Goal: Task Accomplishment & Management: Manage account settings

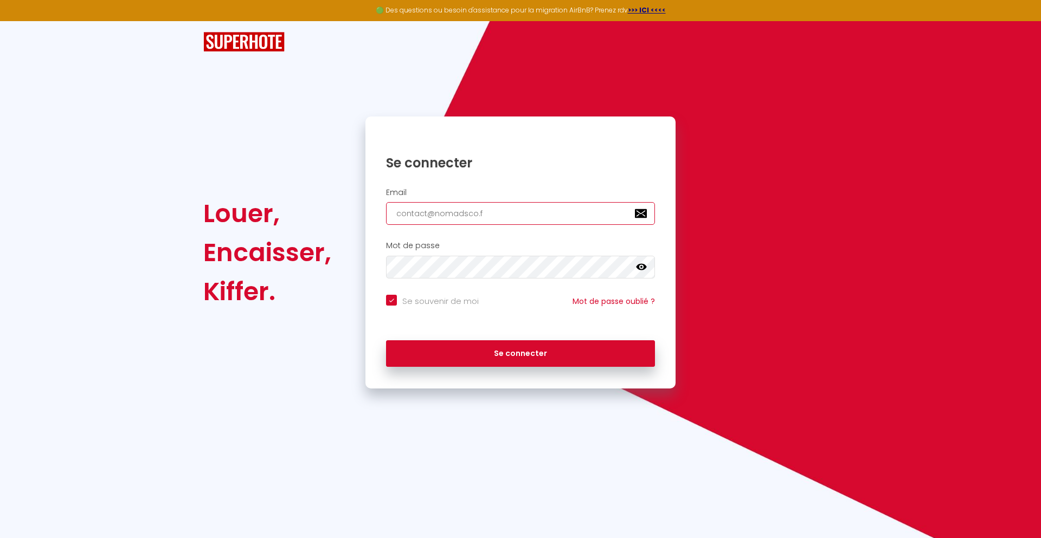
type input "[EMAIL_ADDRESS][DOMAIN_NAME]"
checkbox input "true"
type input "[EMAIL_ADDRESS][DOMAIN_NAME]"
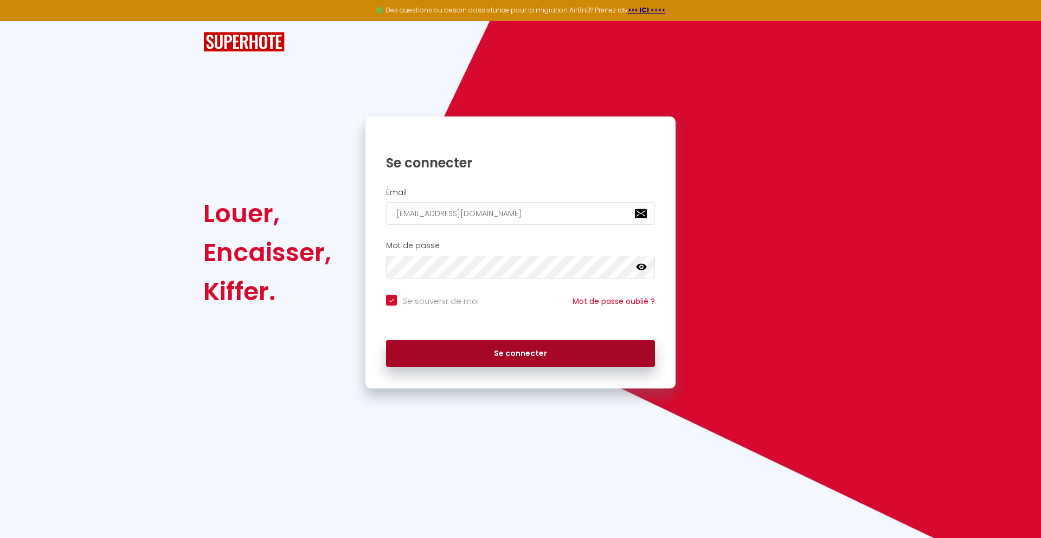
click at [520, 353] on button "Se connecter" at bounding box center [520, 353] width 269 height 27
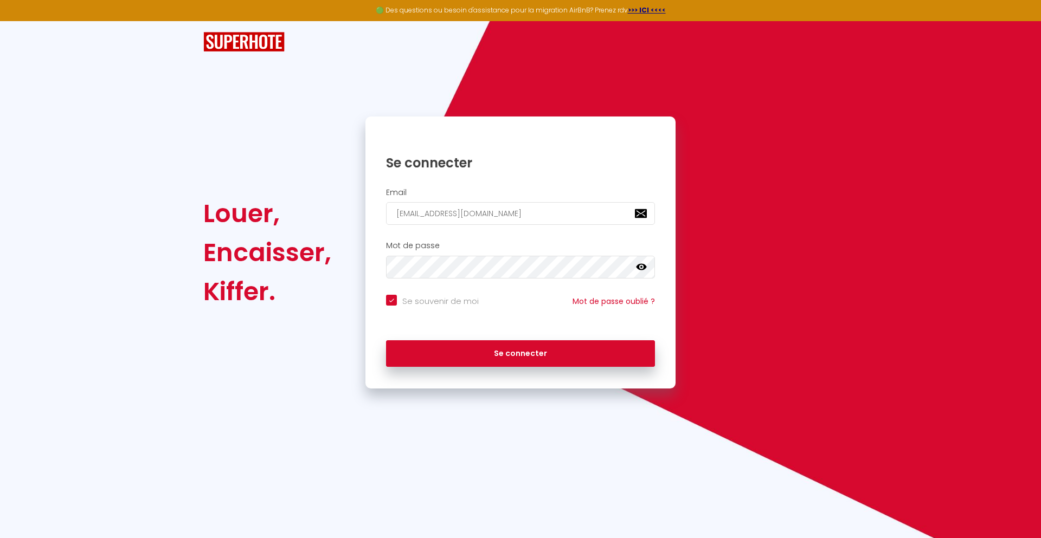
checkbox input "true"
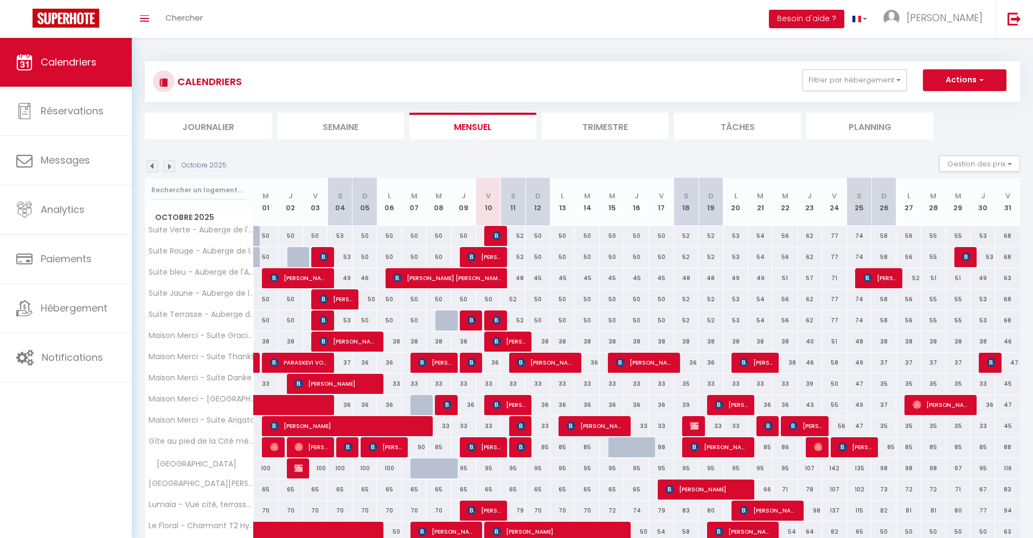
click at [208, 126] on li "Journalier" at bounding box center [208, 126] width 127 height 27
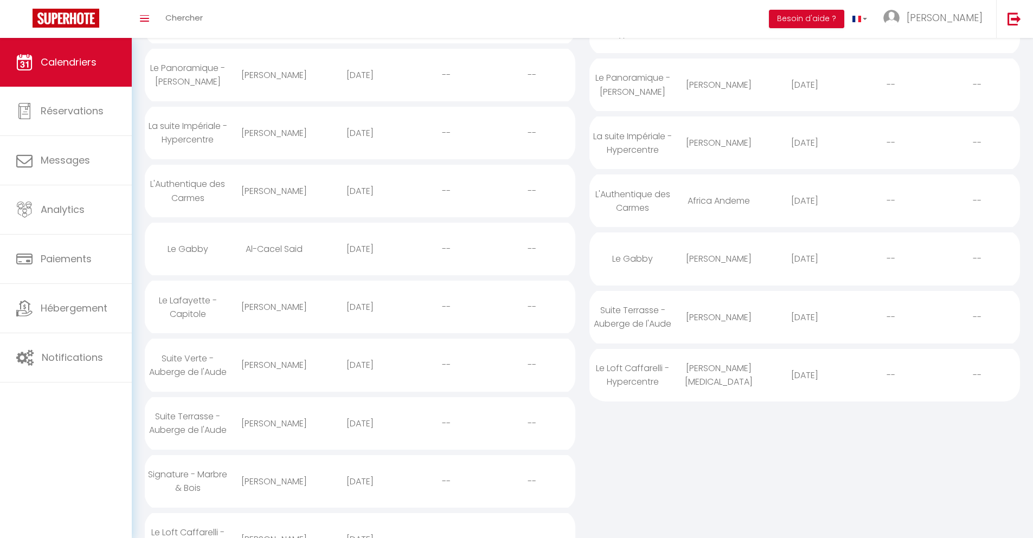
scroll to position [350, 0]
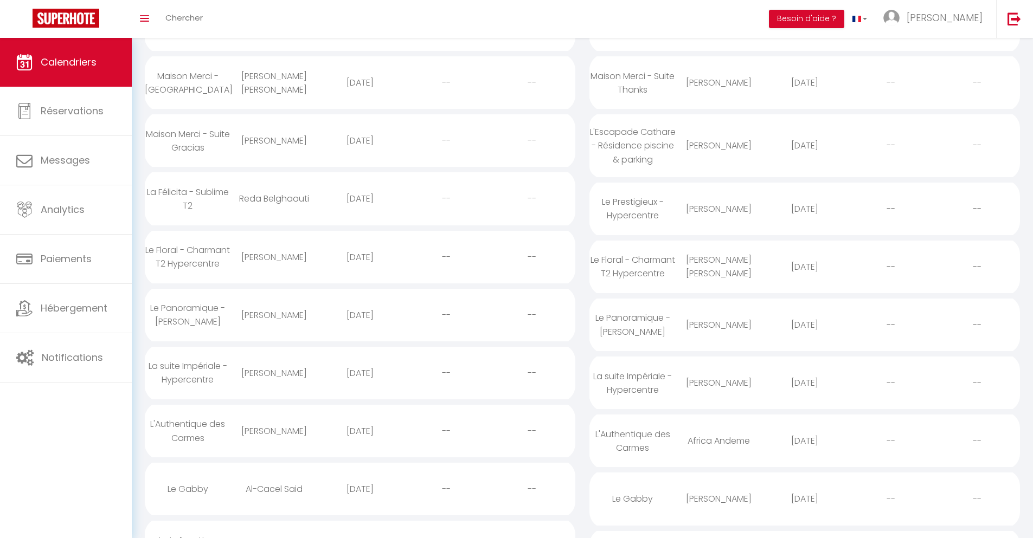
click at [359, 507] on div "[DATE]" at bounding box center [360, 489] width 86 height 35
select select "0"
select select "1"
select select
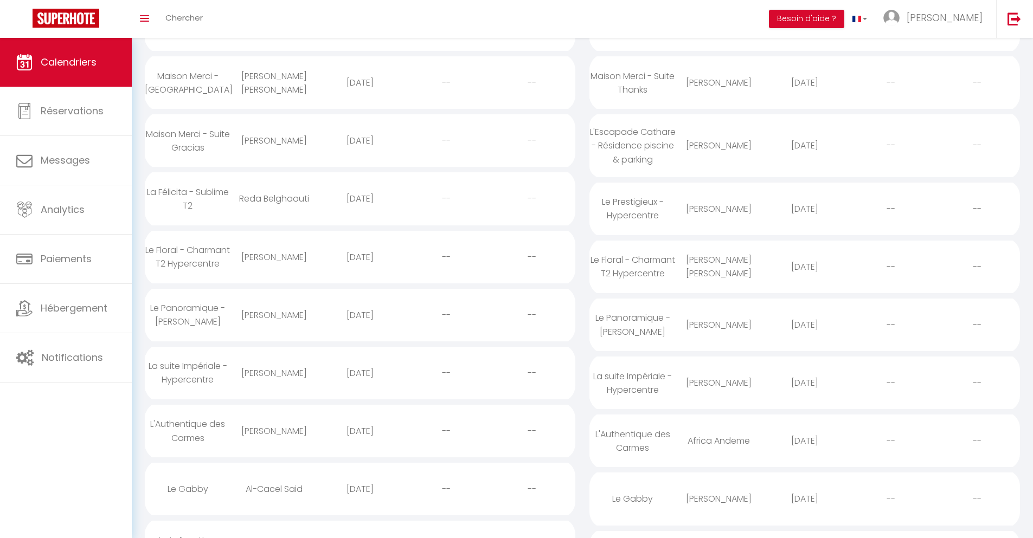
select select
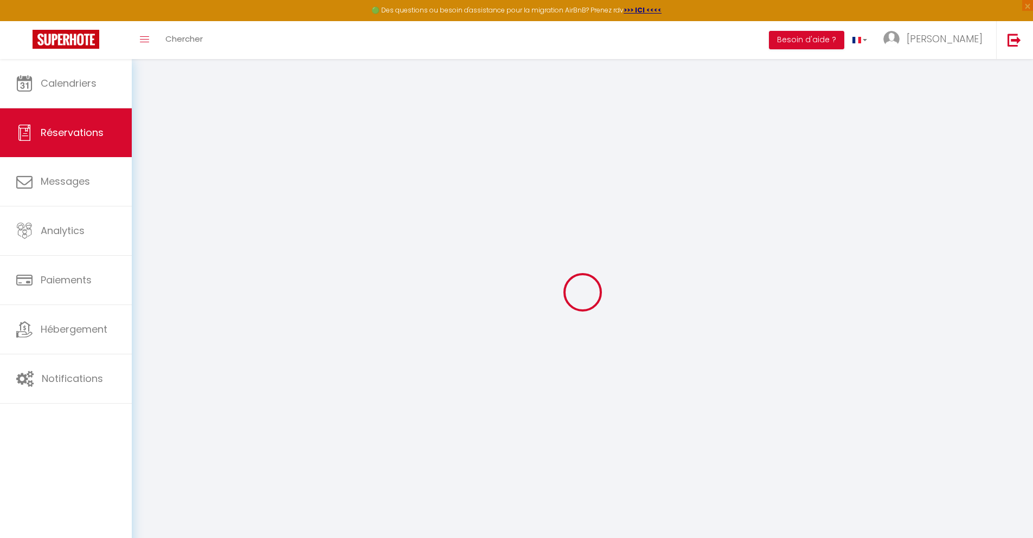
select select
checkbox input "false"
select select
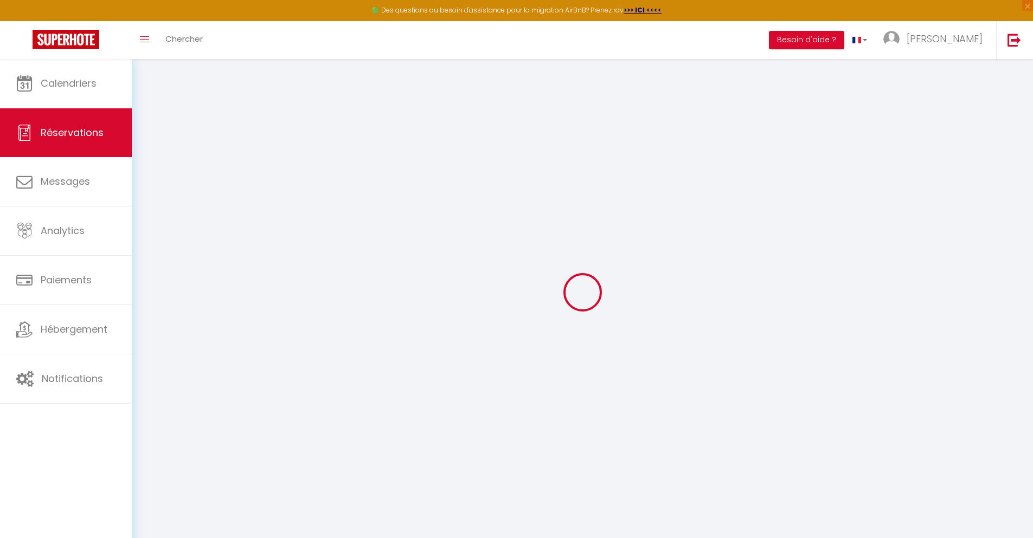
select select
checkbox input "false"
select select
type input "32"
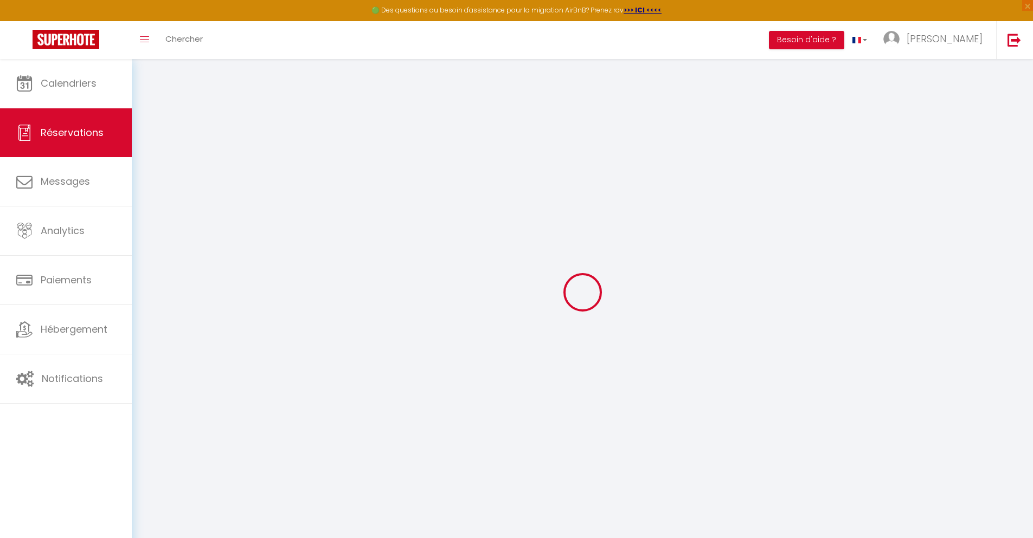
type input "7.13"
select select
checkbox input "false"
select select
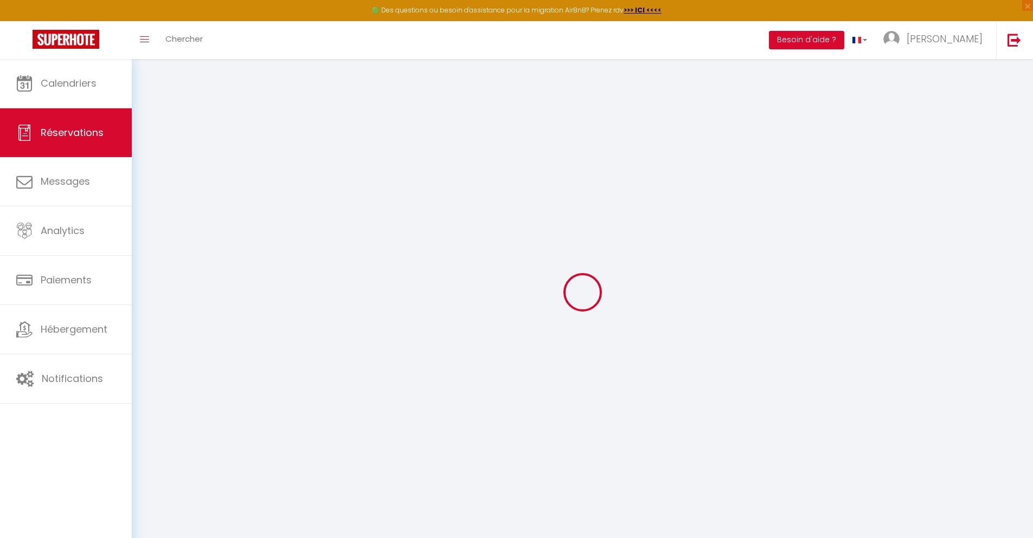
checkbox input "false"
select select
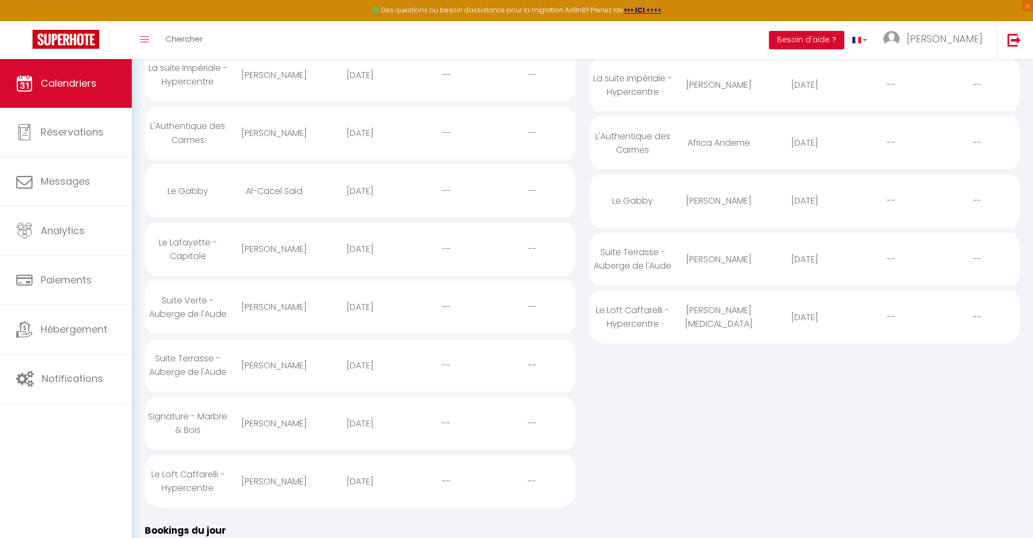
scroll to position [429, 0]
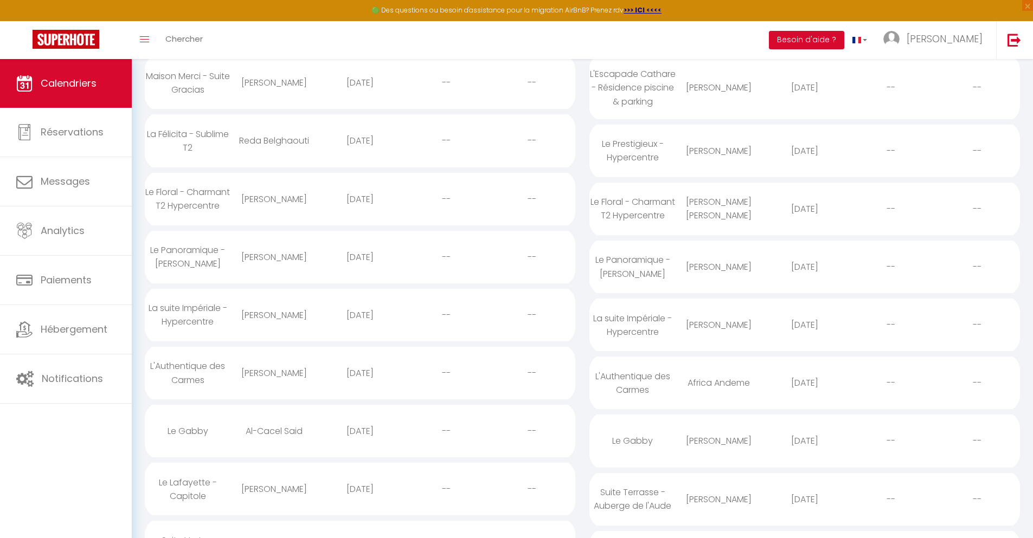
click at [359, 507] on div "[DATE]" at bounding box center [360, 489] width 86 height 35
select select "0"
select select "1"
select select
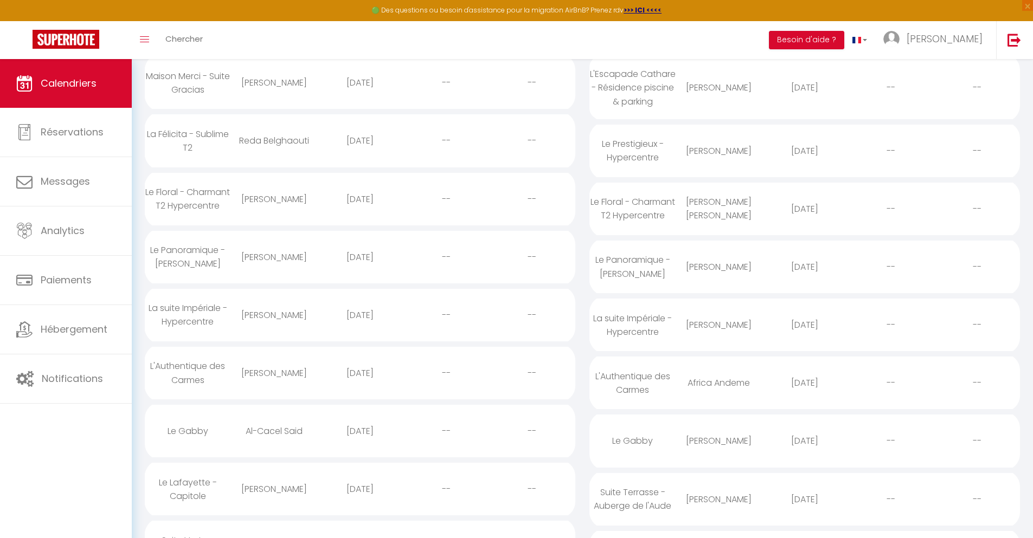
select select
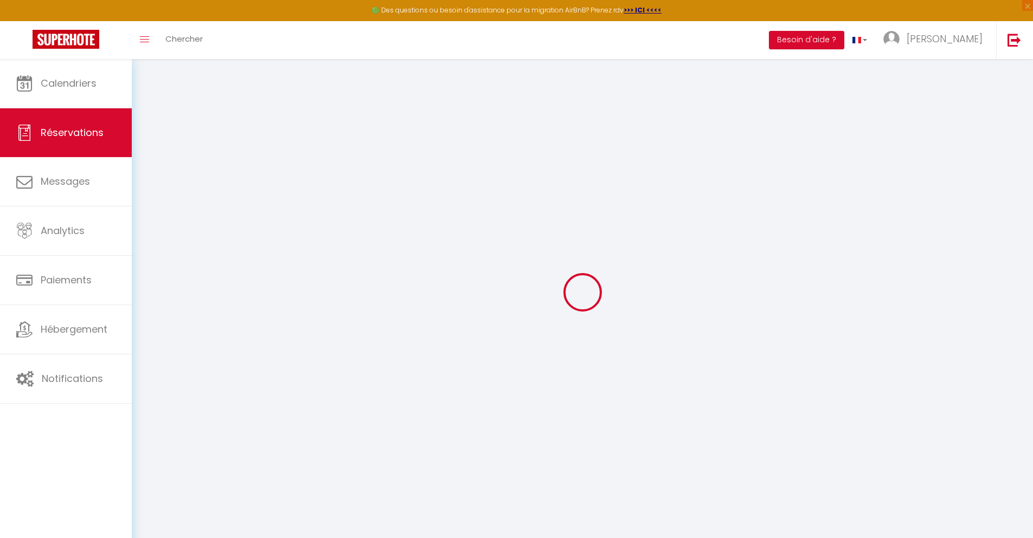
type input "[PERSON_NAME]"
type input "[EMAIL_ADDRESS][DOMAIN_NAME]"
type input "[PHONE_NUMBER]"
select select
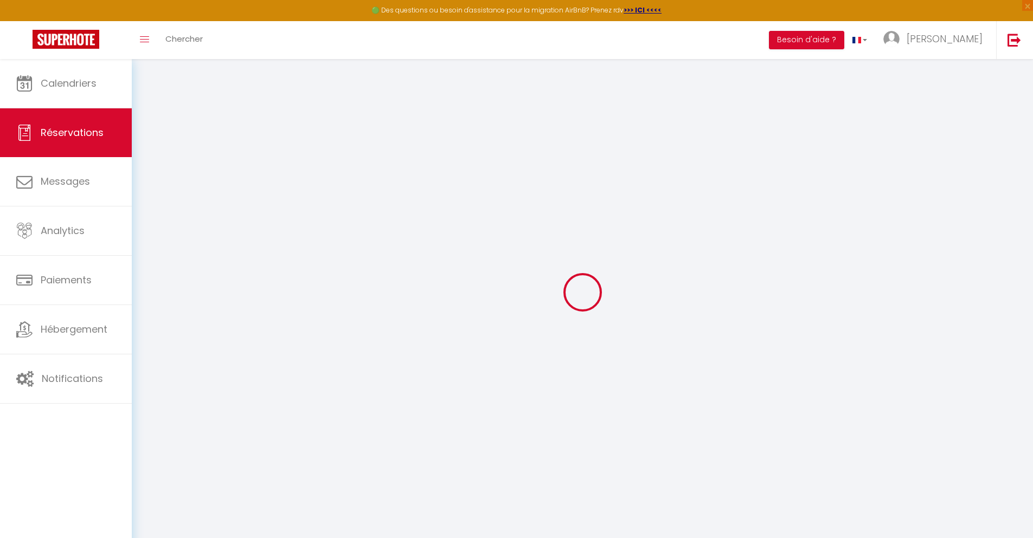
type input "30.96"
select select "76588"
select select "1"
select select
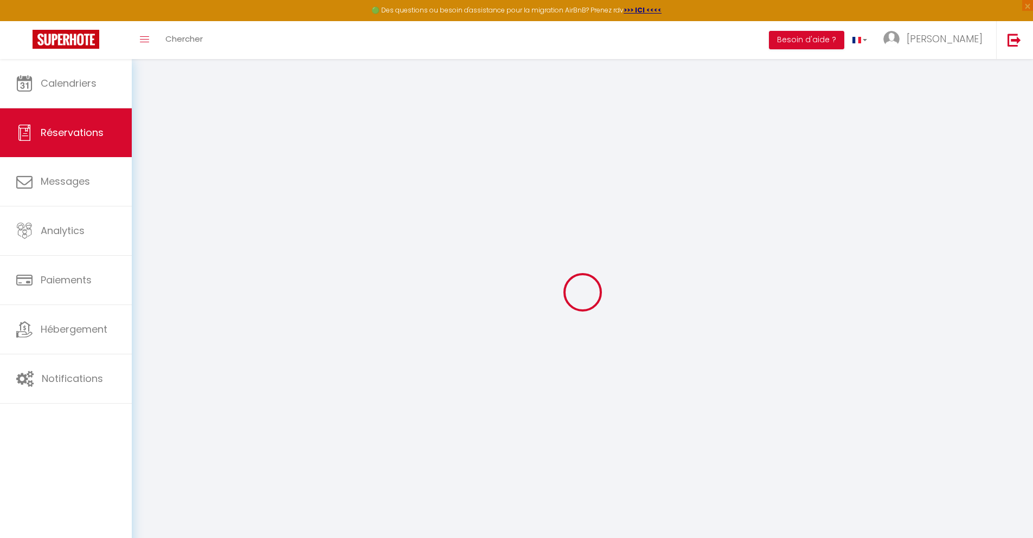
type input "2"
select select "12"
select select
type input "137"
checkbox input "false"
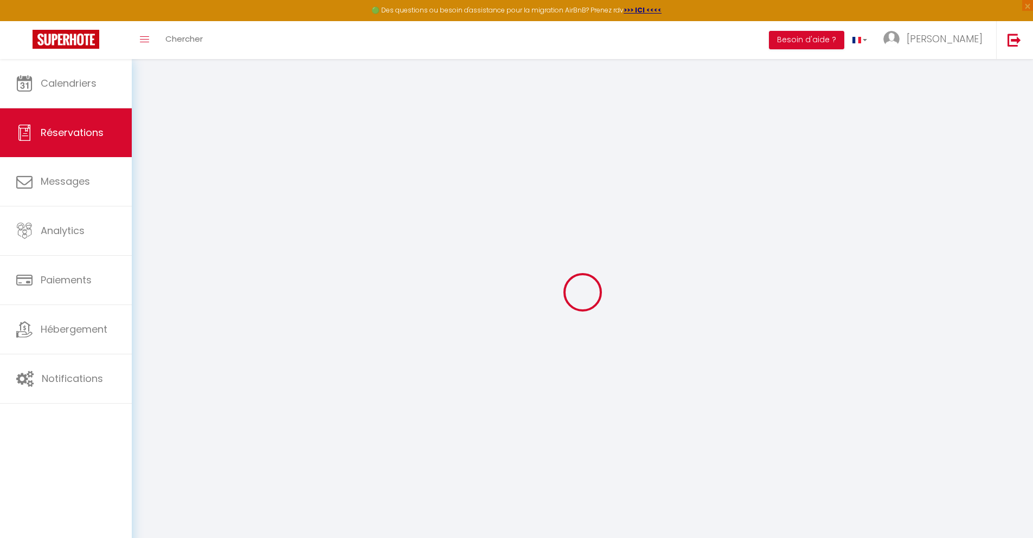
type input "0"
select select "1"
type input "0"
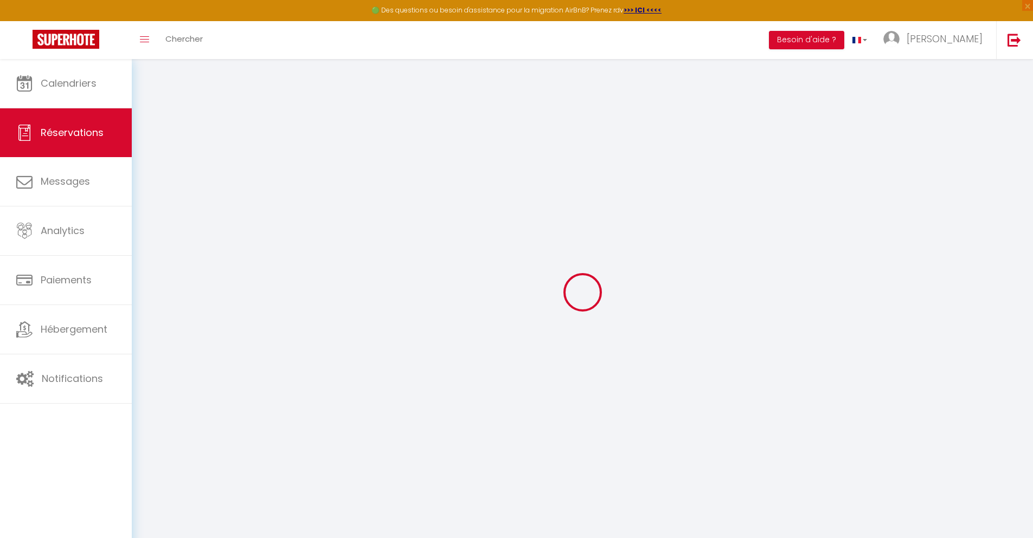
select select
select select "15"
checkbox input "false"
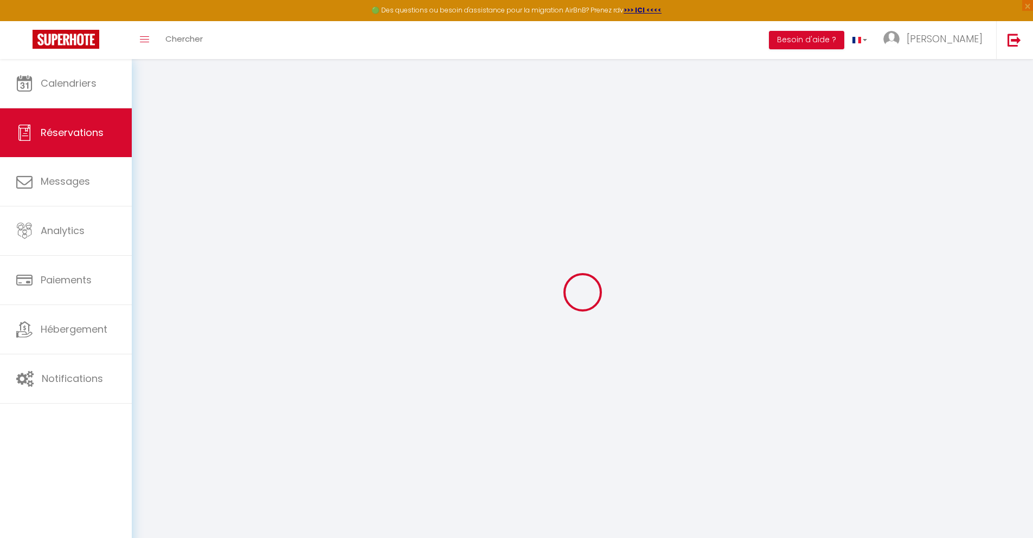
select select
checkbox input "false"
select select
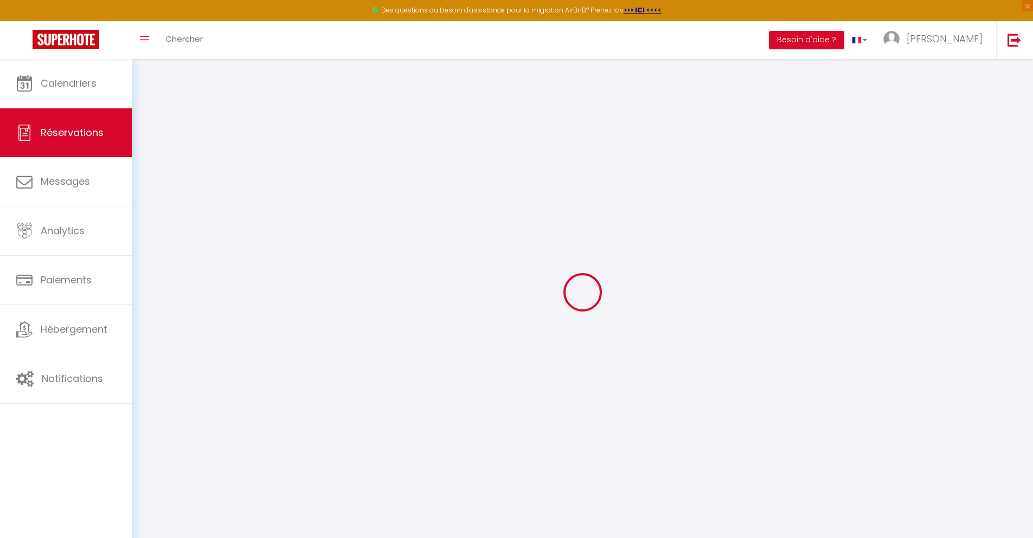
select select
checkbox input "false"
select select
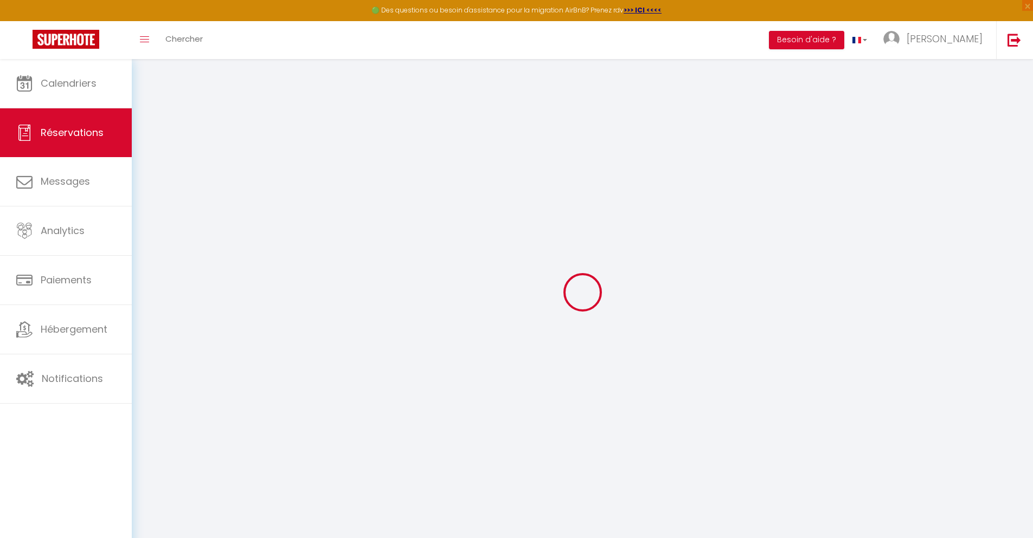
select select
checkbox input "false"
select select
type input "35"
type input "9.86"
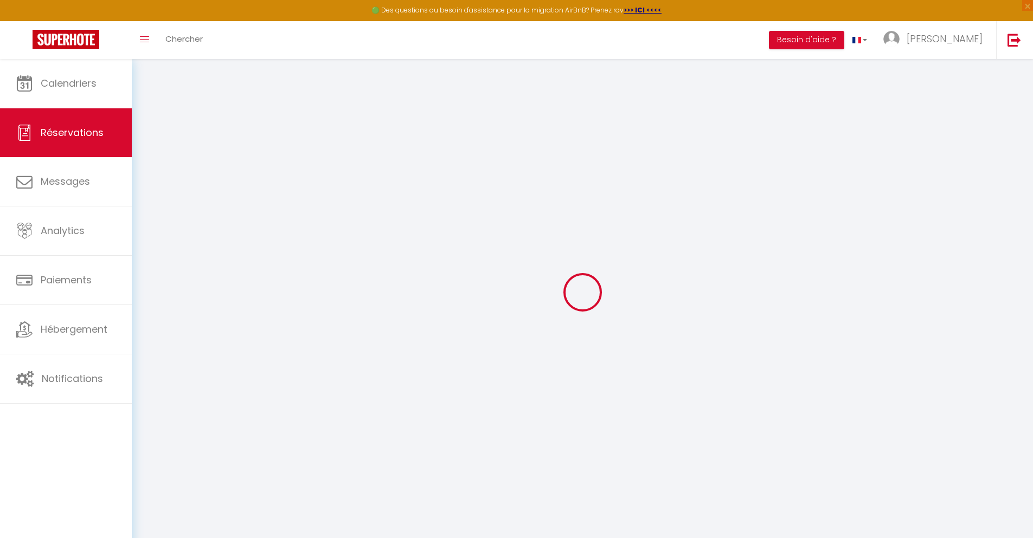
select select
checkbox input "false"
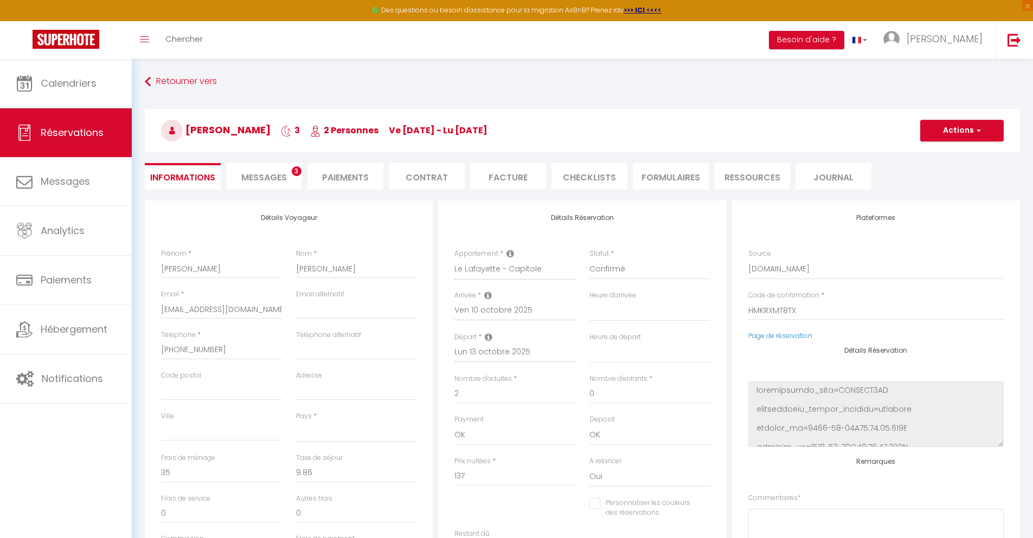
select select
checkbox input "false"
select select
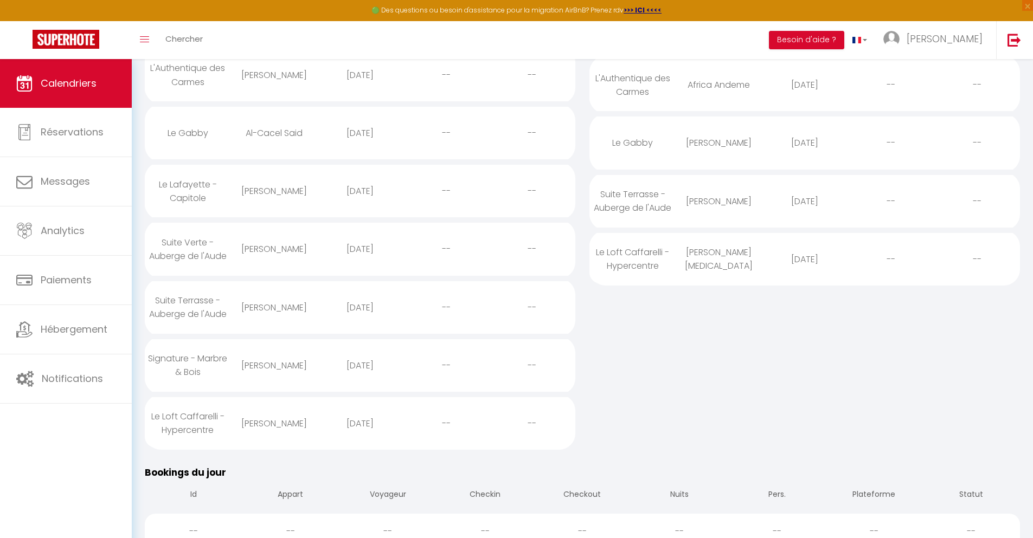
scroll to position [487, 0]
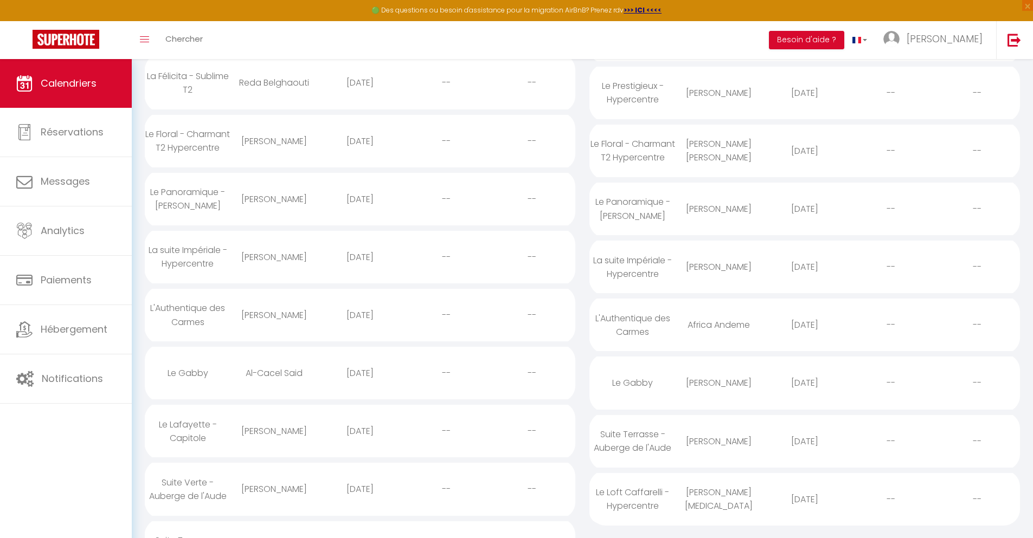
click at [359, 507] on div "[DATE]" at bounding box center [360, 489] width 86 height 35
select select "0"
select select "1"
select select
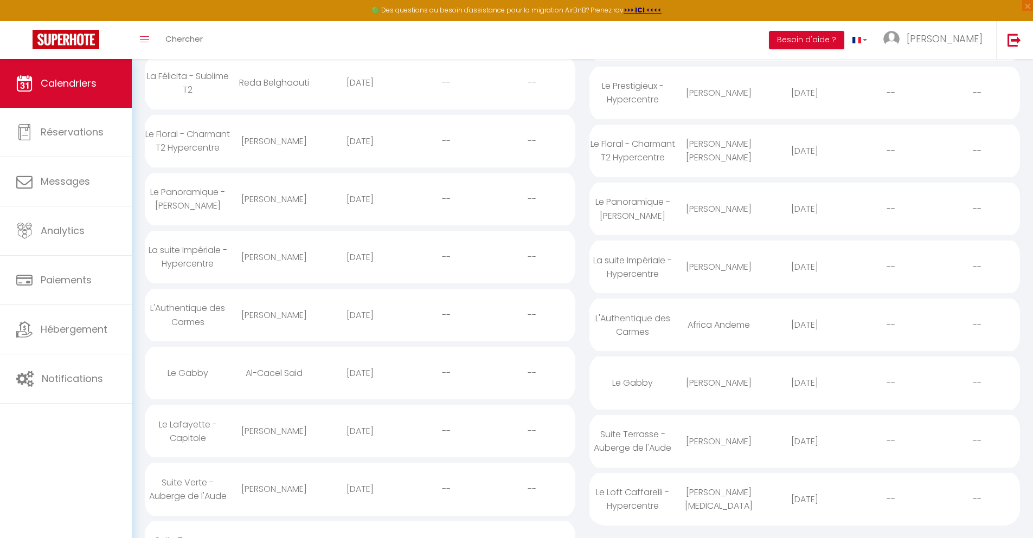
select select
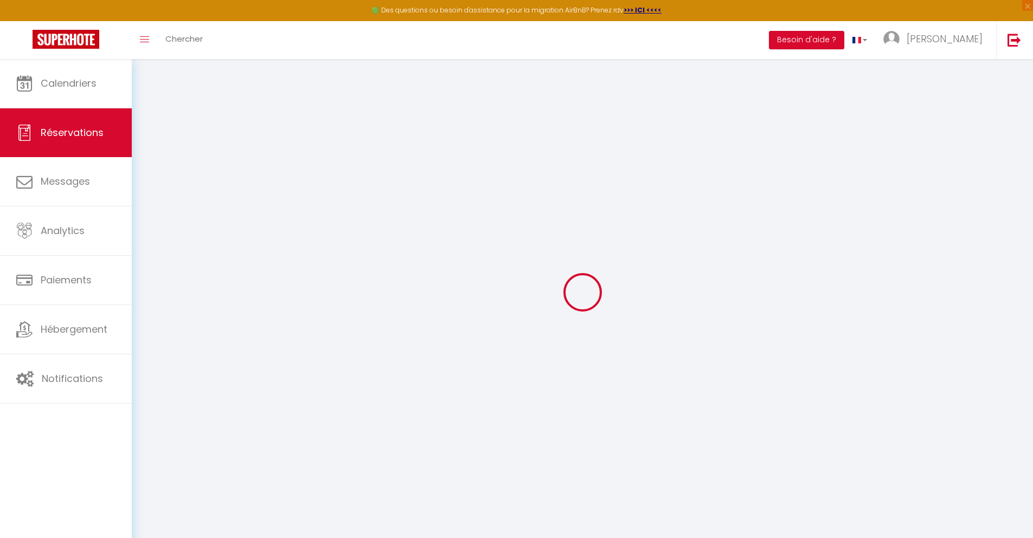
select select
checkbox input "false"
select select
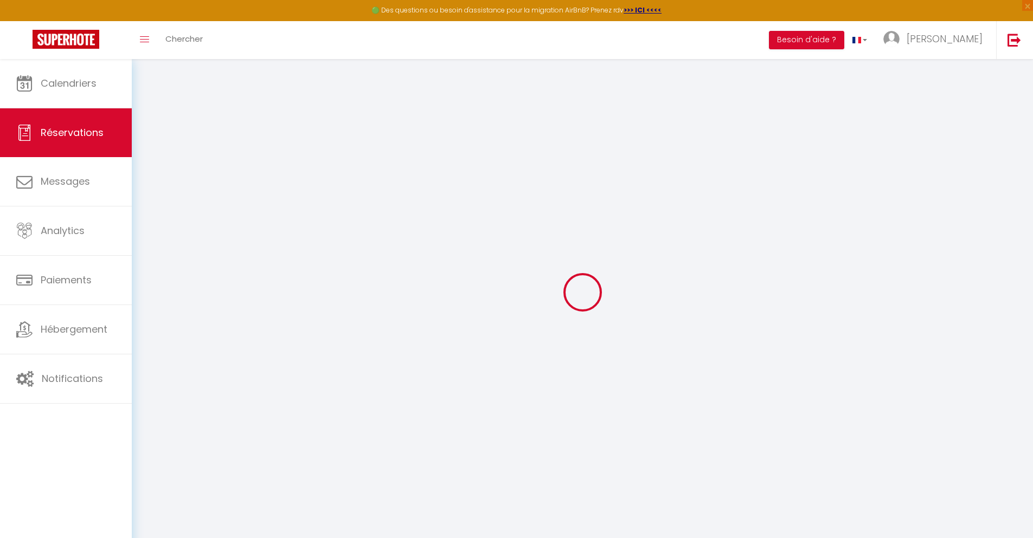
select select
checkbox input "false"
select select
type input "28"
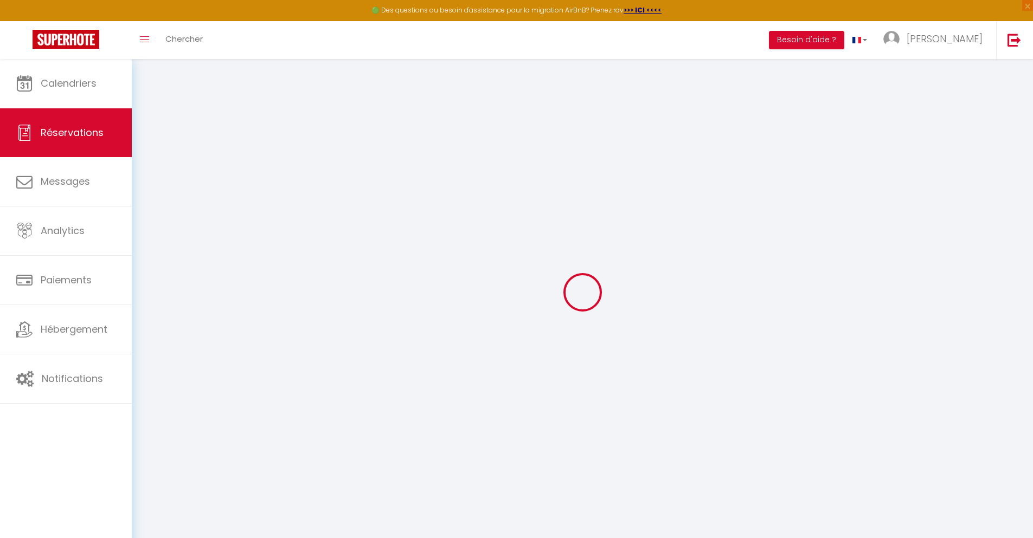
select select
checkbox input "false"
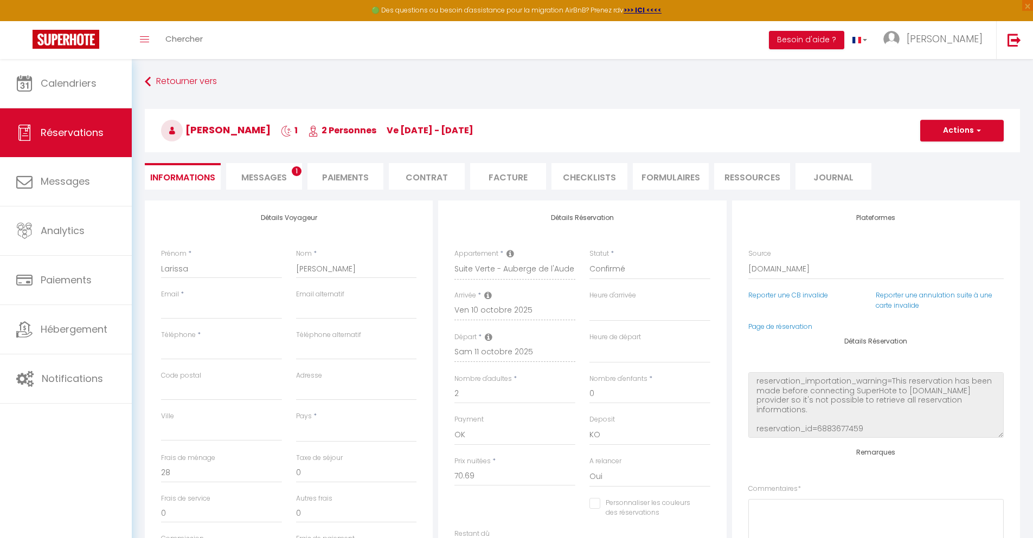
select select
checkbox input "false"
select select
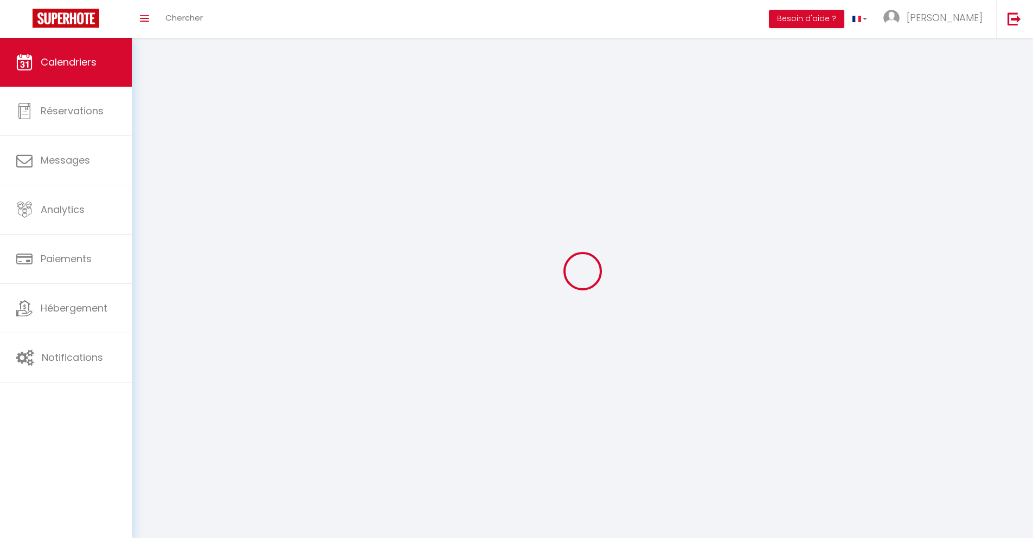
scroll to position [59, 0]
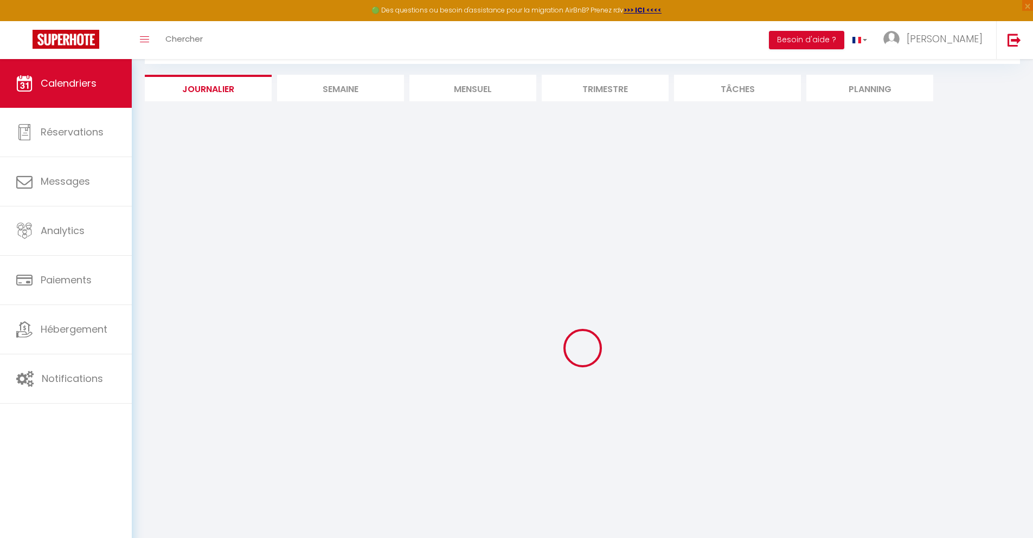
select select
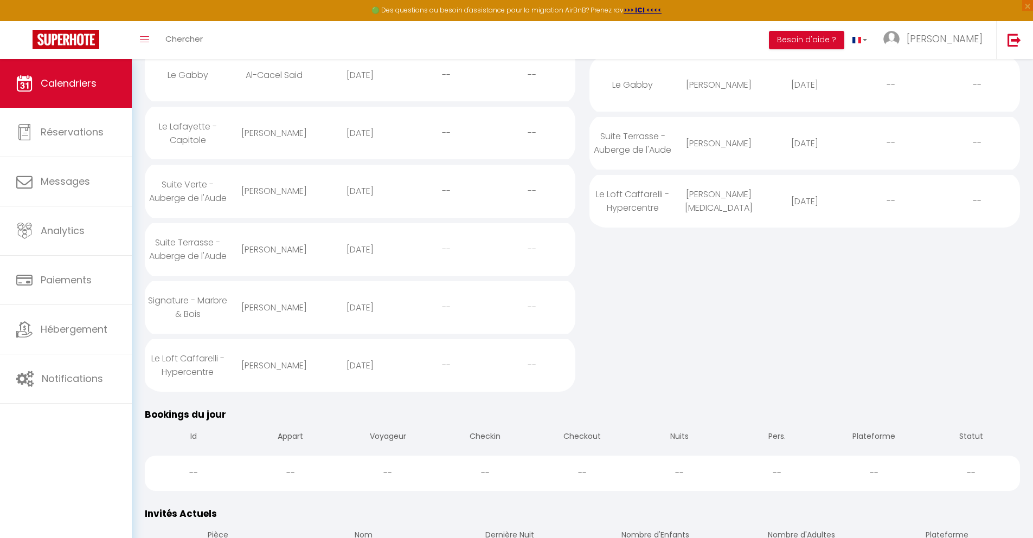
scroll to position [545, 0]
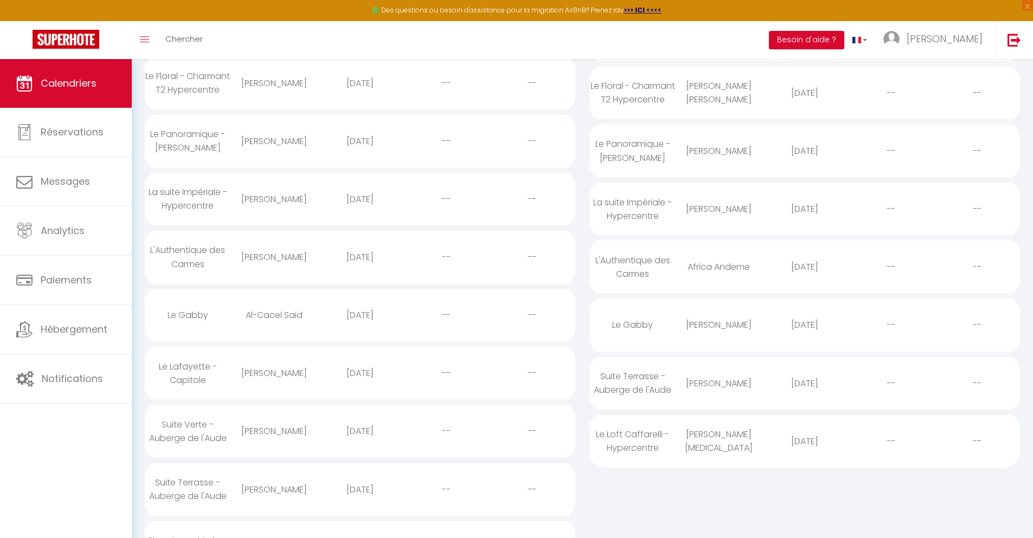
click at [359, 507] on div "[DATE]" at bounding box center [360, 489] width 86 height 35
select select "0"
select select "1"
select select
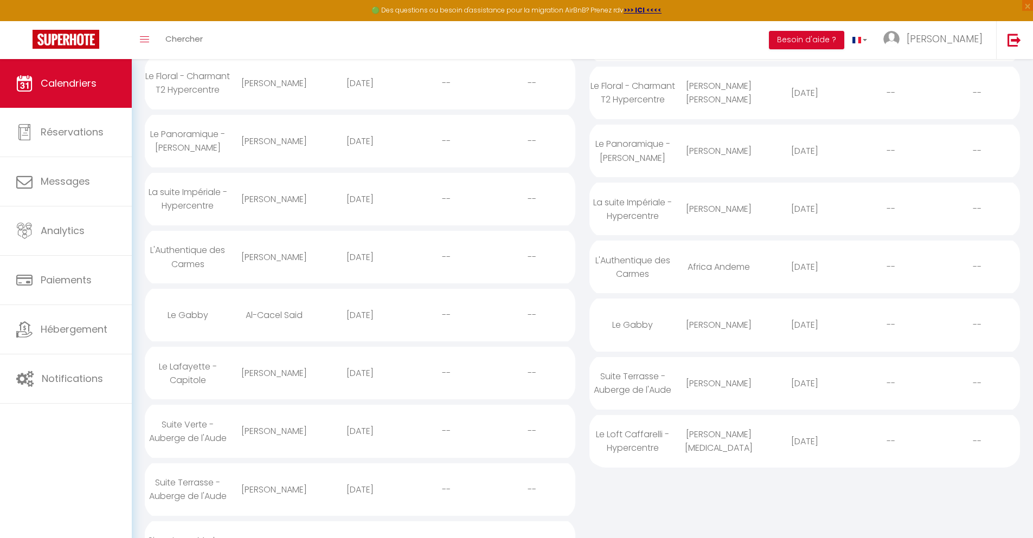
select select
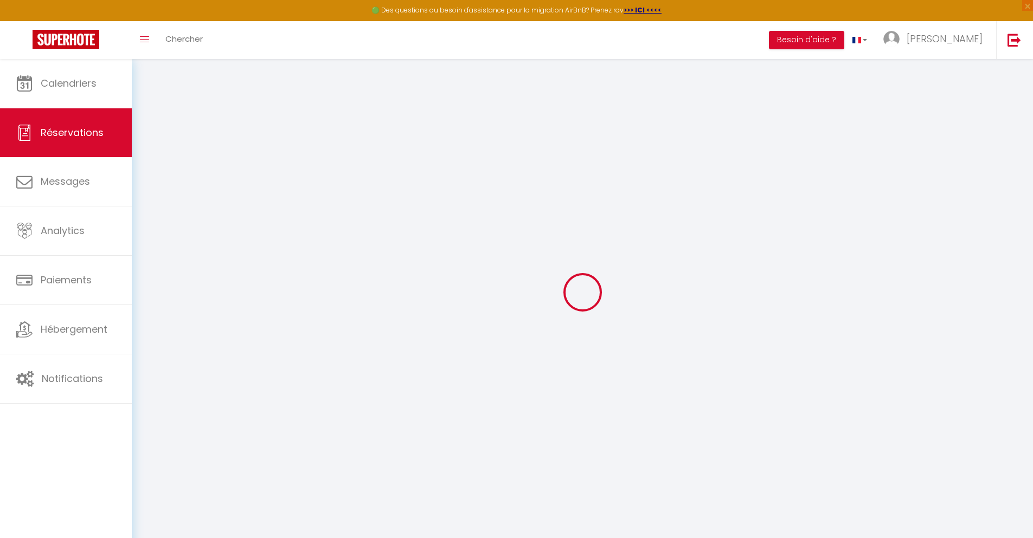
select select
checkbox input "false"
select select
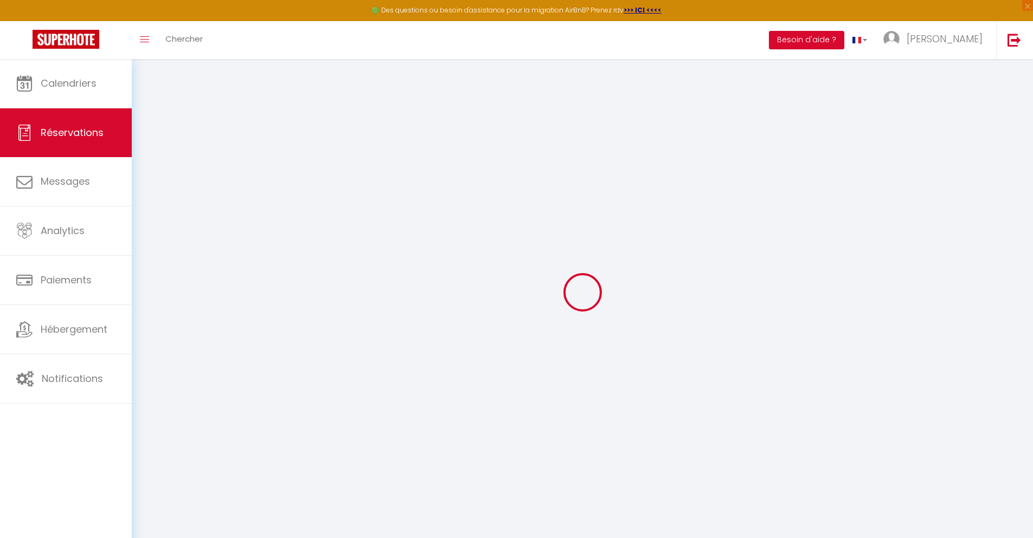
select select
checkbox input "false"
select select
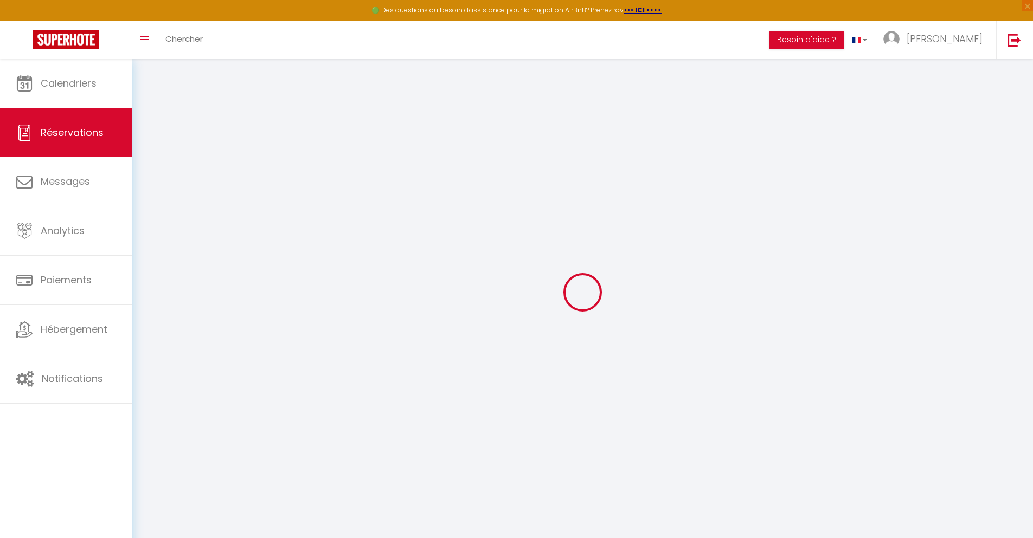
select select
checkbox input "false"
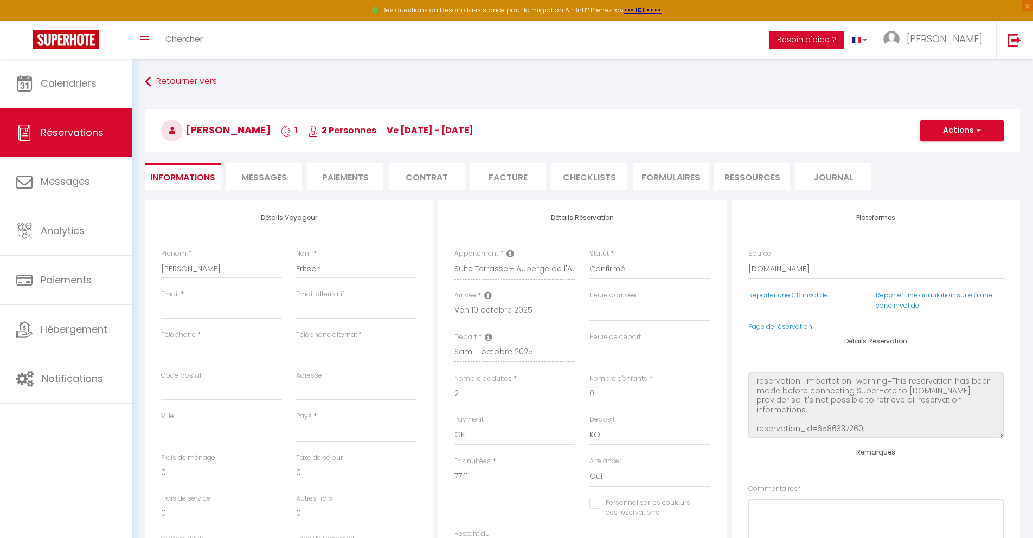
select select
checkbox input "false"
select select
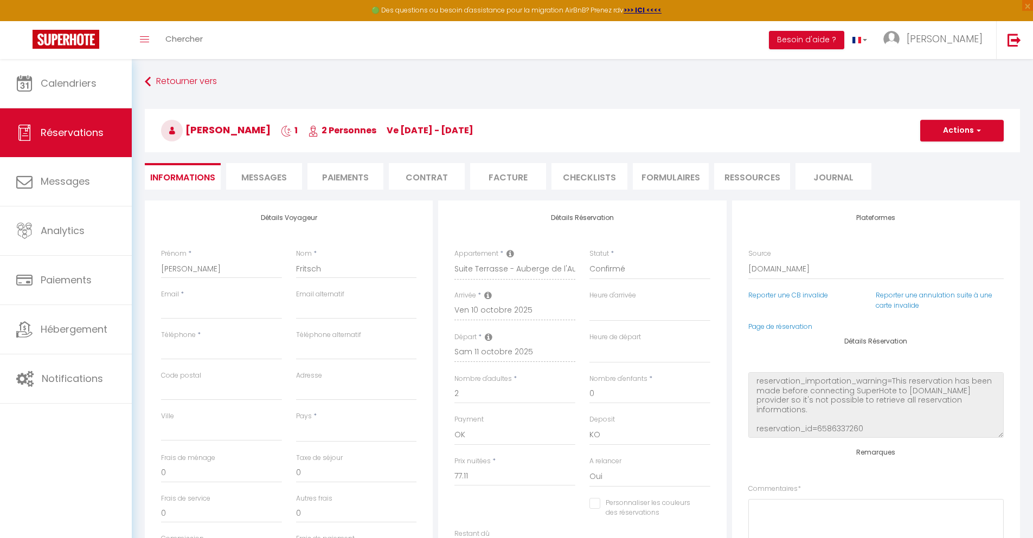
checkbox input "false"
select select
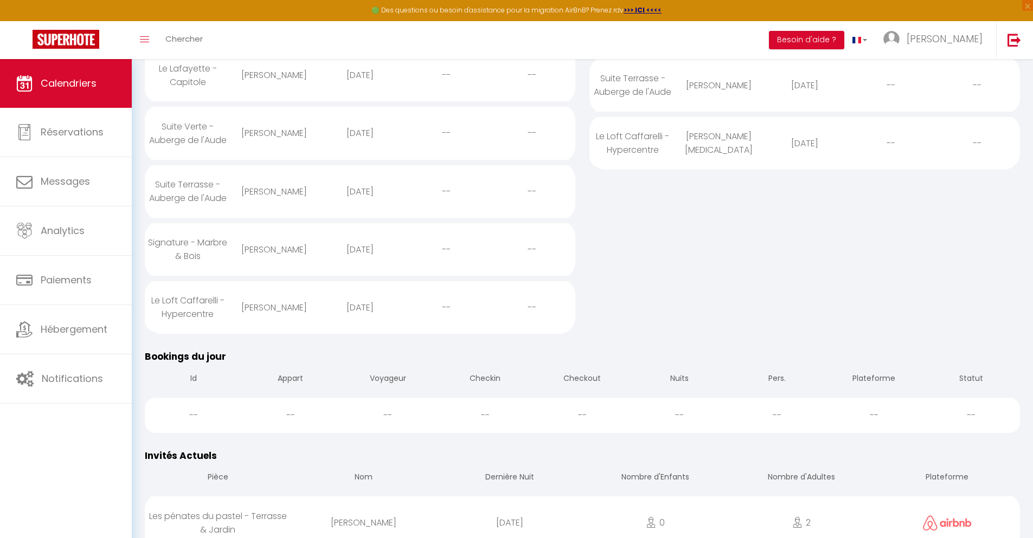
scroll to position [603, 0]
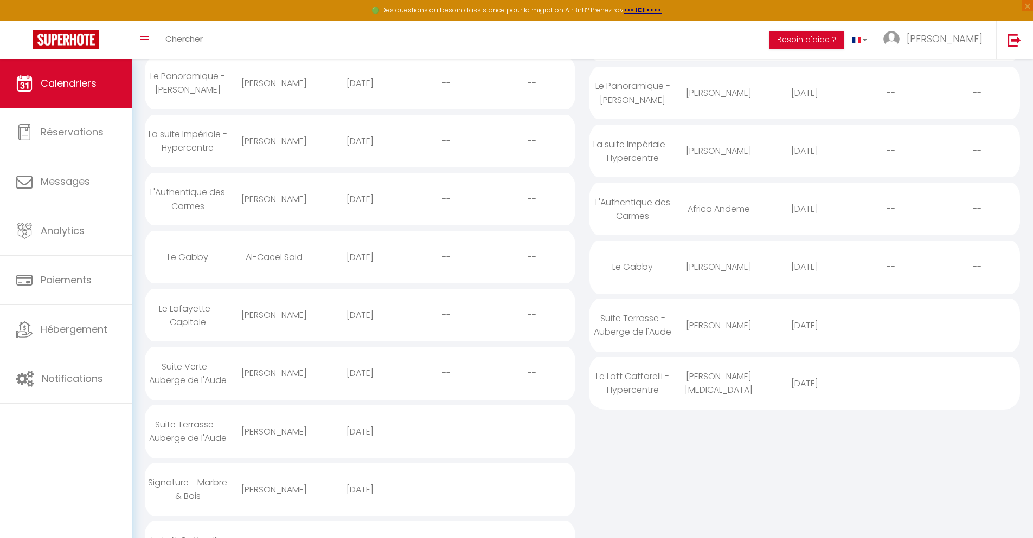
click at [359, 507] on div "[DATE]" at bounding box center [360, 489] width 86 height 35
select select "0"
select select "1"
select select
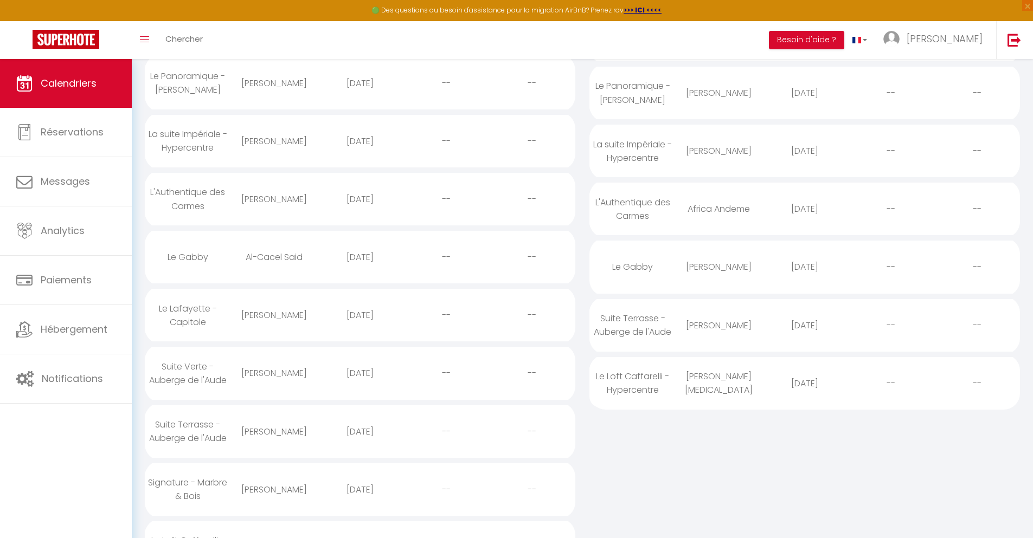
select select
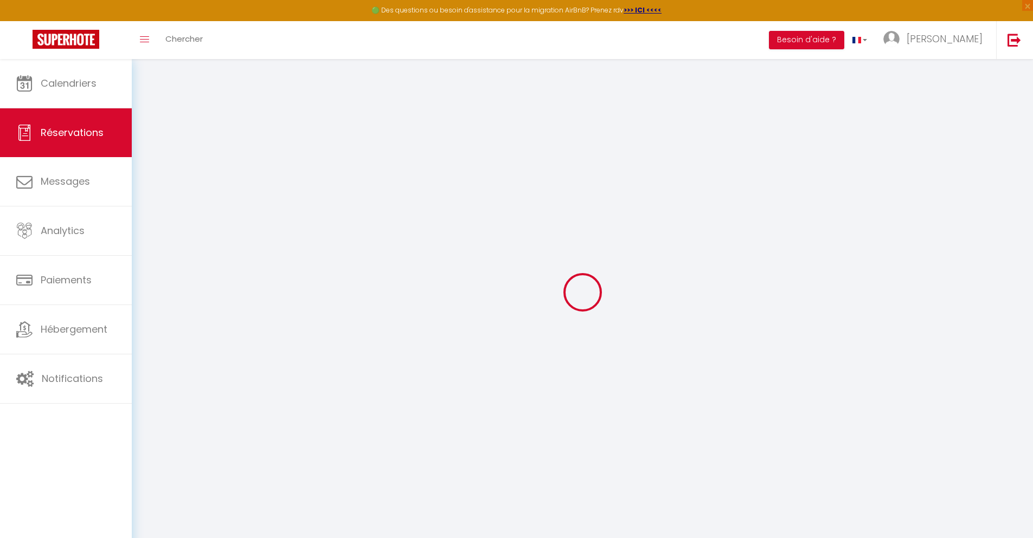
select select
checkbox input "false"
select select
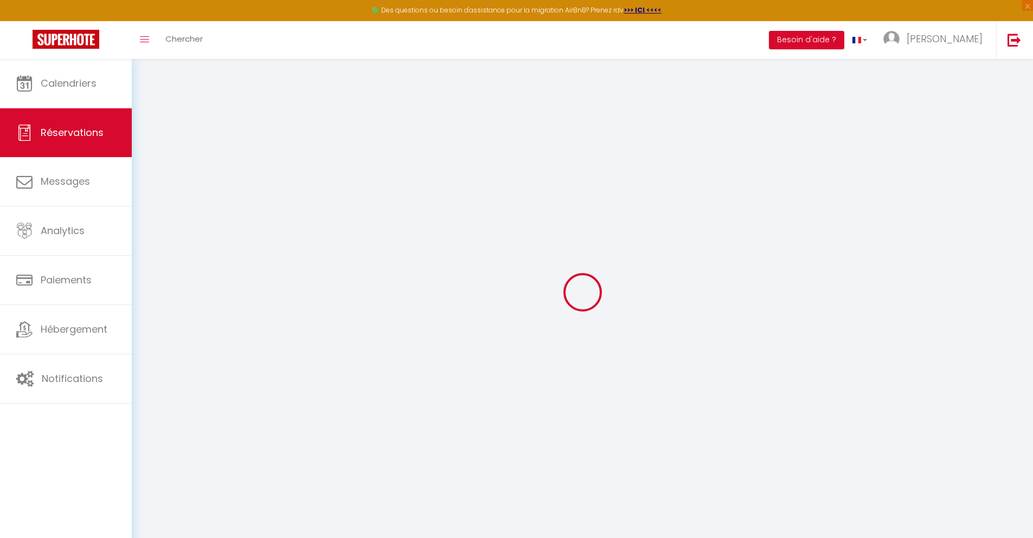
select select
checkbox input "false"
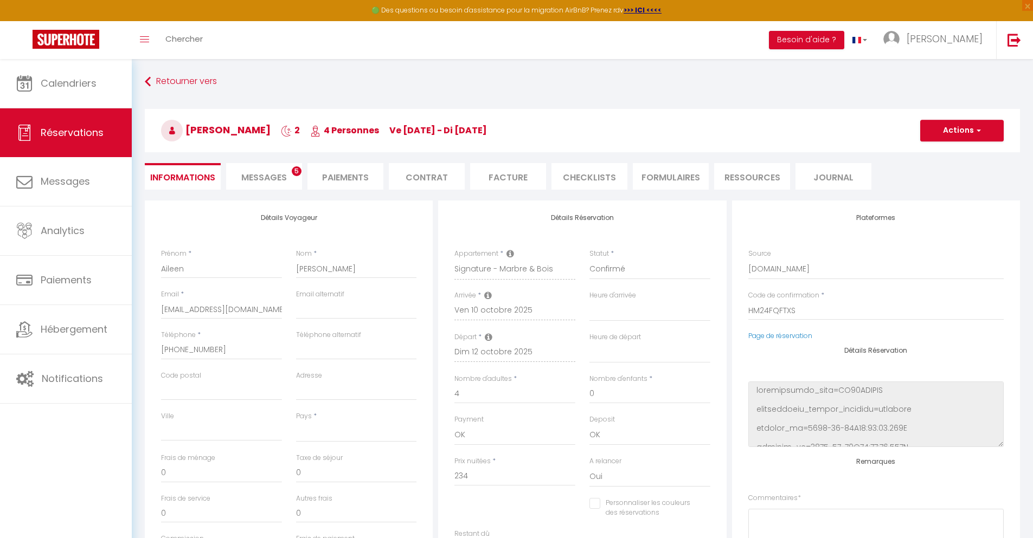
select select
type input "65"
type input "16.85"
select select
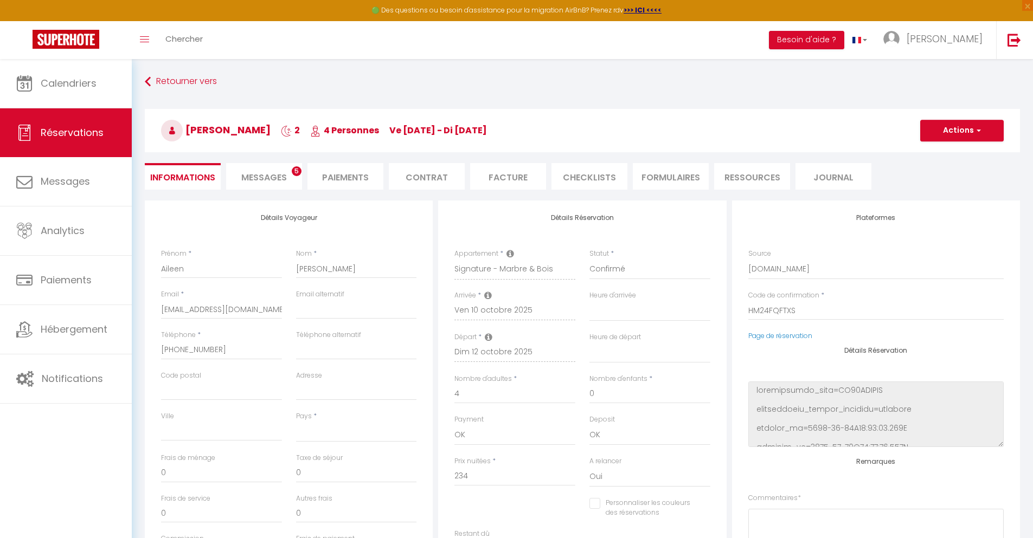
checkbox input "false"
select select
checkbox input "false"
select select
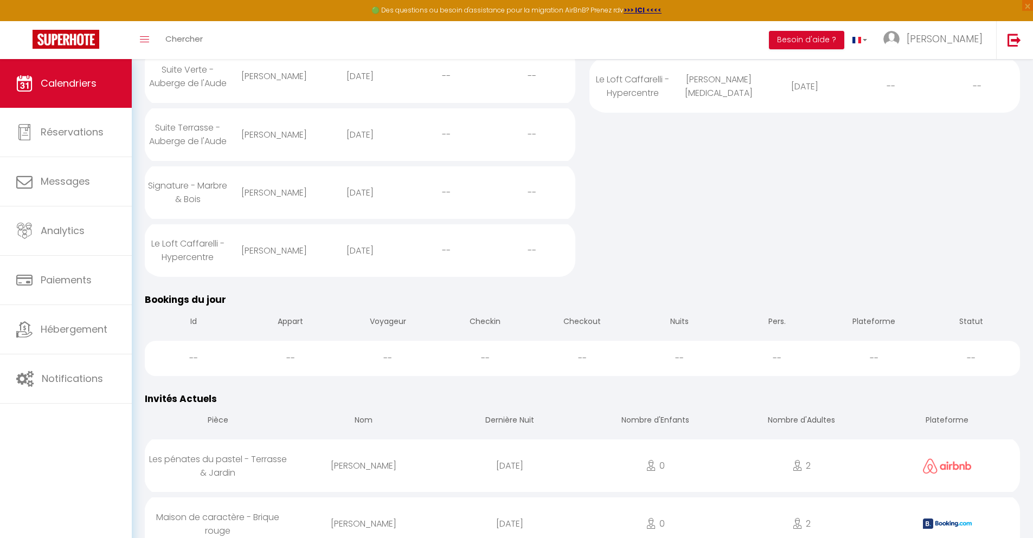
scroll to position [658, 0]
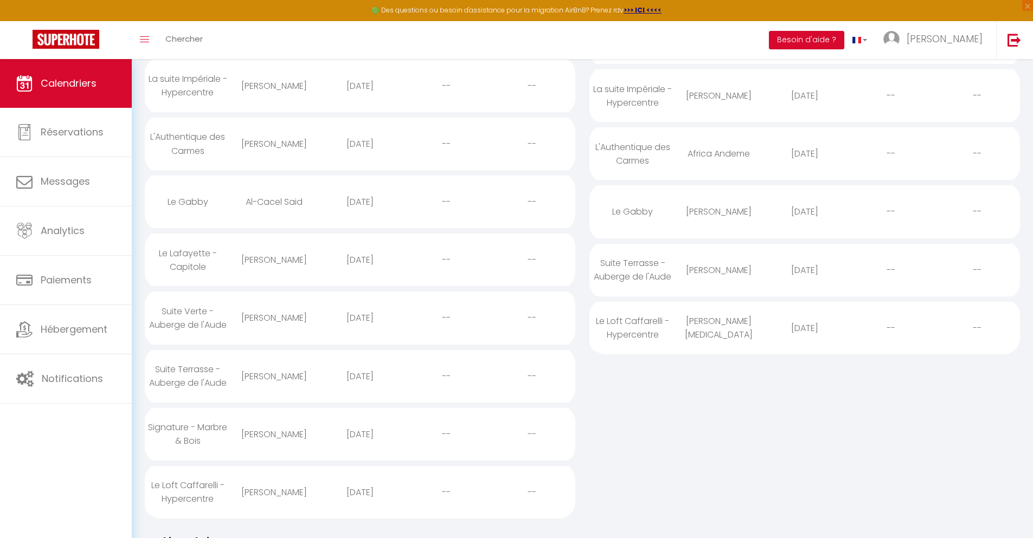
click at [359, 510] on div "[DATE]" at bounding box center [360, 492] width 86 height 35
select select "0"
select select "1"
select select
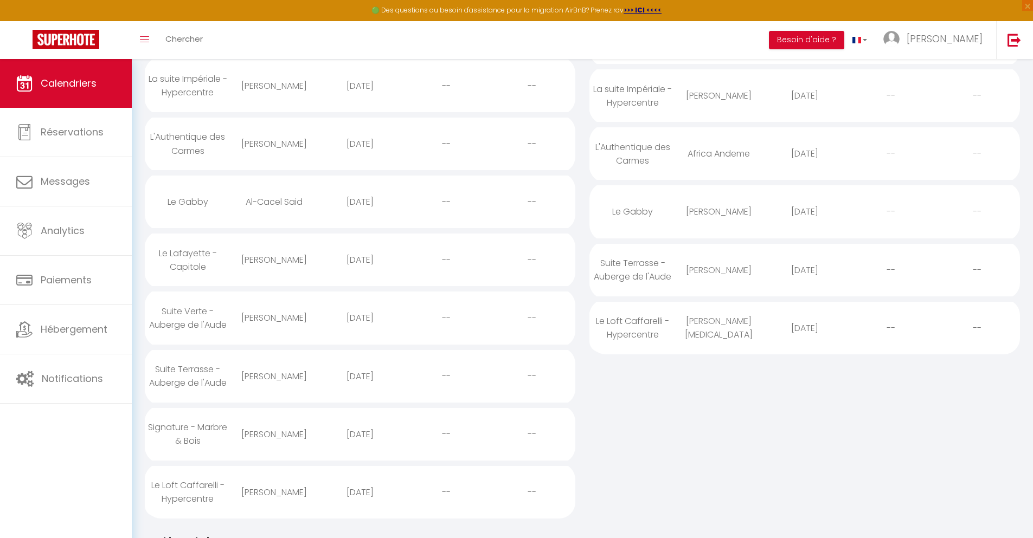
select select
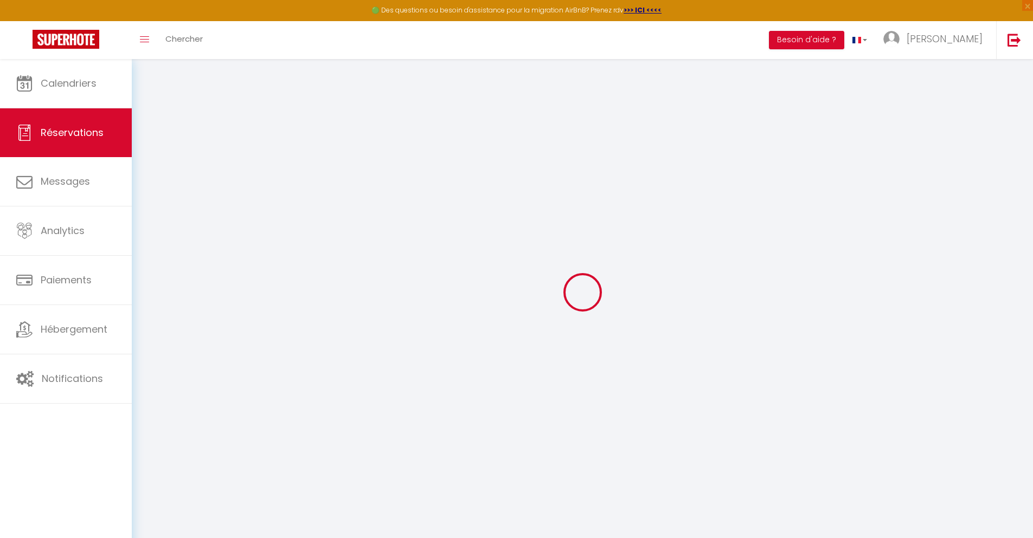
select select
checkbox input "false"
select select
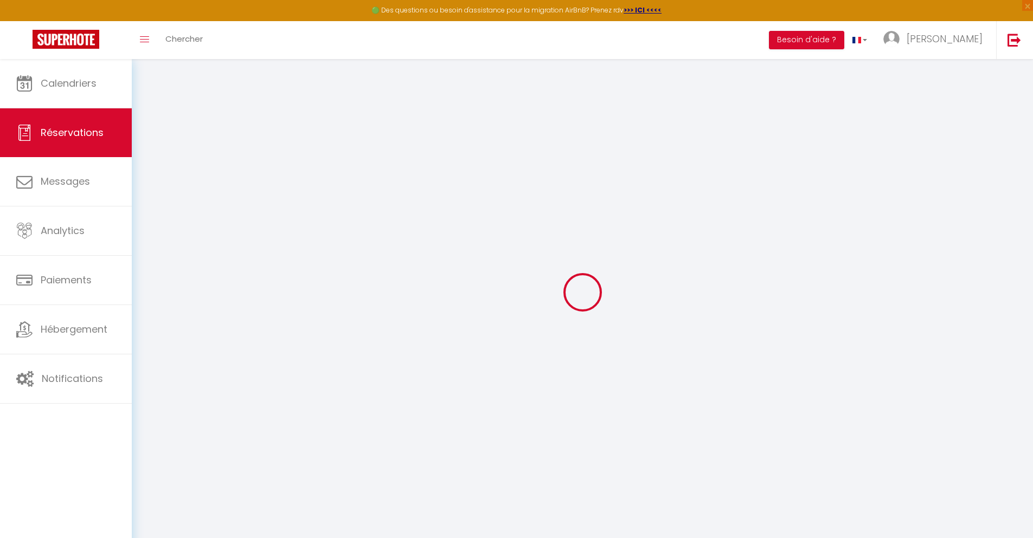
select select
checkbox input "false"
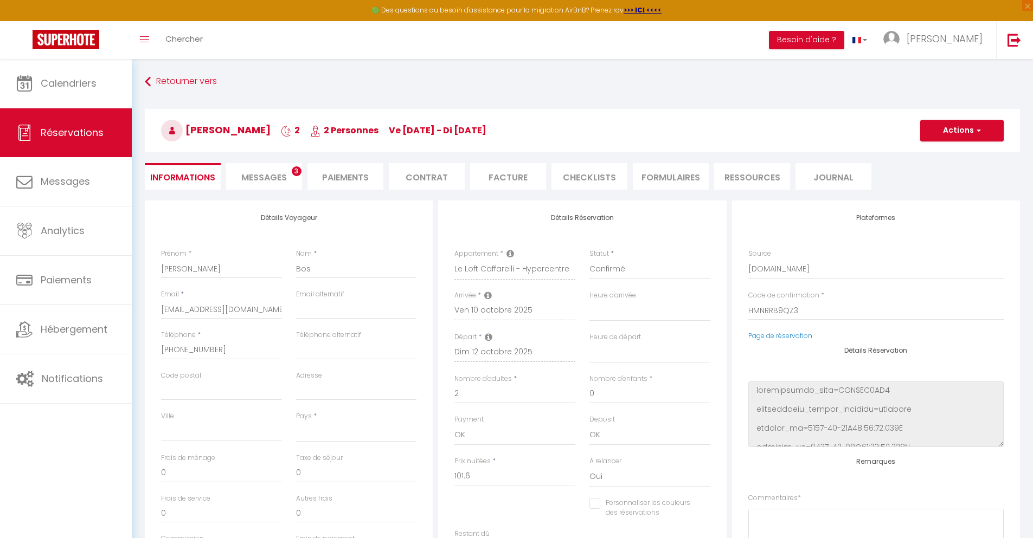
select select
type input "34.15"
type input "7.32"
select select
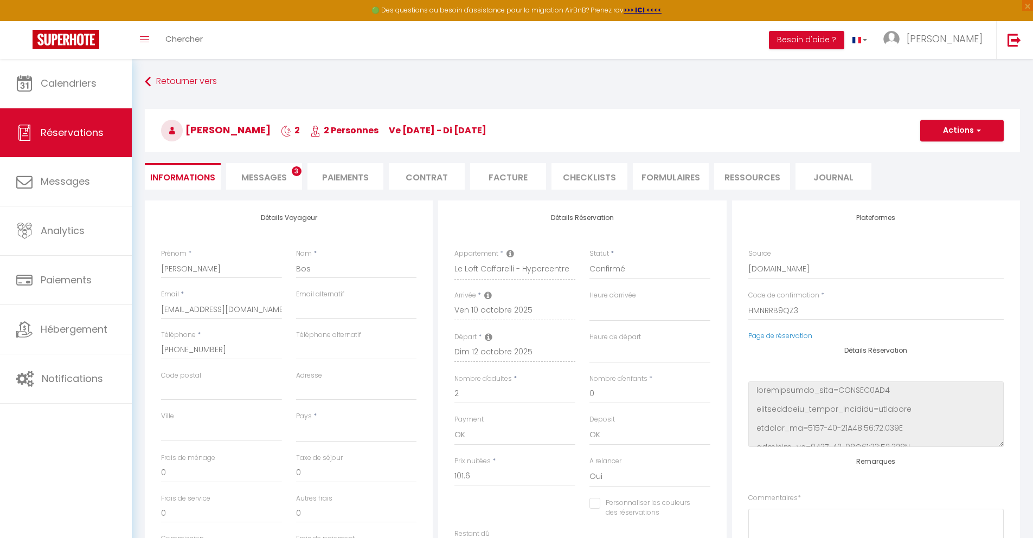
checkbox input "false"
select select
checkbox input "false"
select select
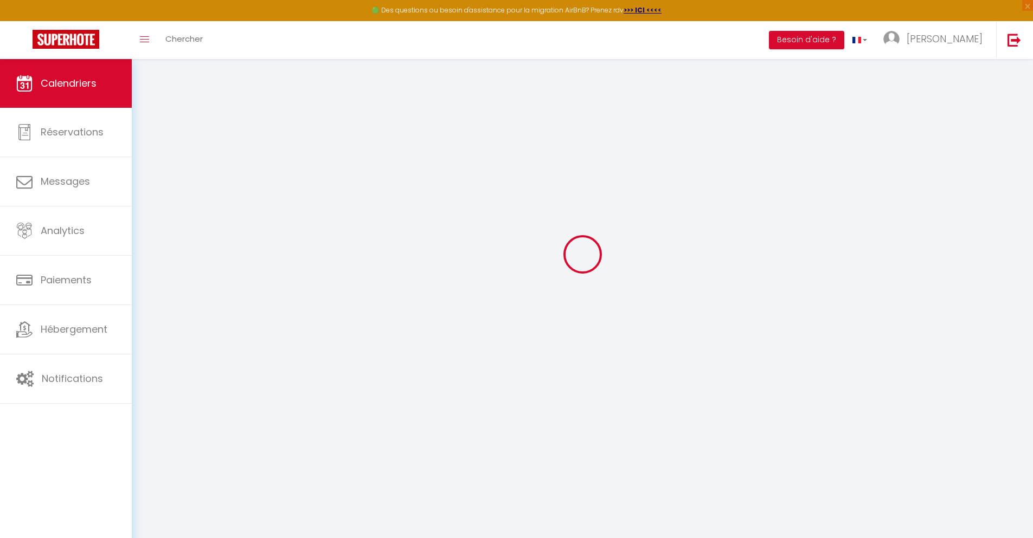
scroll to position [59, 0]
